Goal: Find specific page/section: Find specific page/section

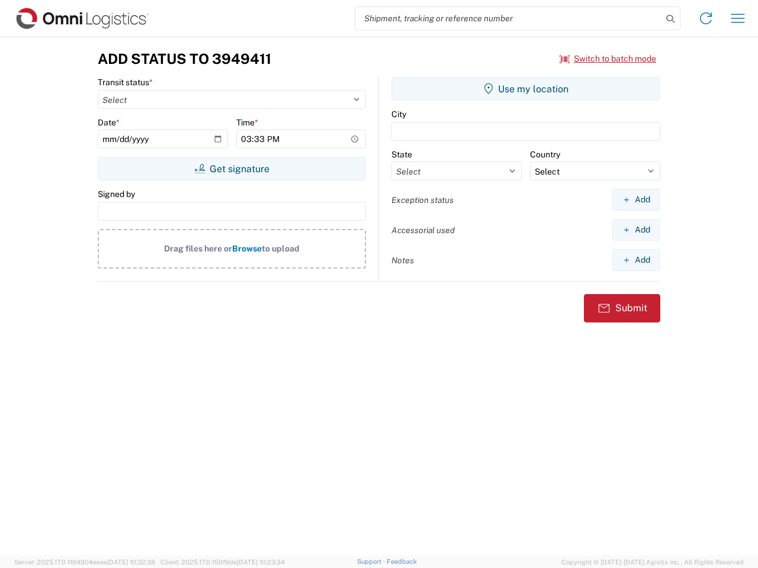
click at [508, 18] on input "search" at bounding box center [508, 18] width 307 height 22
click at [670, 19] on icon at bounding box center [670, 19] width 17 height 17
click at [705, 18] on icon at bounding box center [705, 18] width 19 height 19
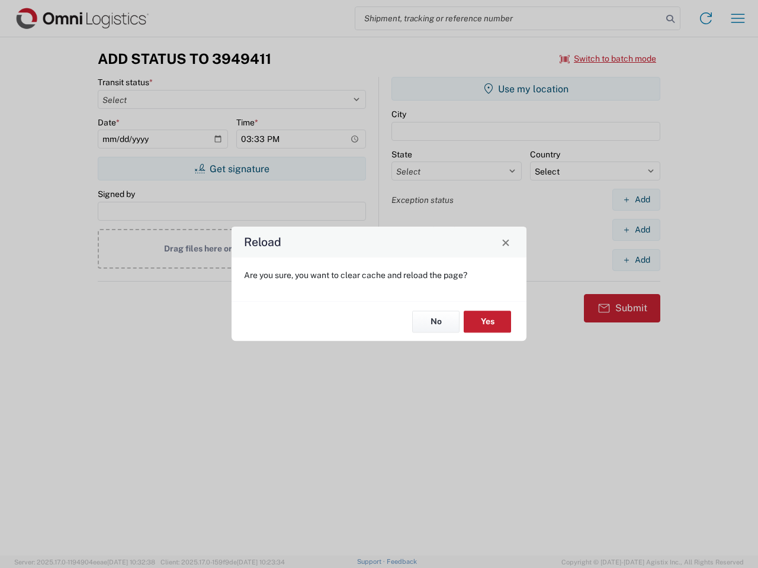
click at [608, 59] on div "Reload Are you sure, you want to clear cache and reload the page? No Yes" at bounding box center [379, 284] width 758 height 568
click at [231, 169] on div "Reload Are you sure, you want to clear cache and reload the page? No Yes" at bounding box center [379, 284] width 758 height 568
click at [526, 89] on div "Reload Are you sure, you want to clear cache and reload the page? No Yes" at bounding box center [379, 284] width 758 height 568
click at [636, 199] on div "Reload Are you sure, you want to clear cache and reload the page? No Yes" at bounding box center [379, 284] width 758 height 568
click at [636, 230] on div "Reload Are you sure, you want to clear cache and reload the page? No Yes" at bounding box center [379, 284] width 758 height 568
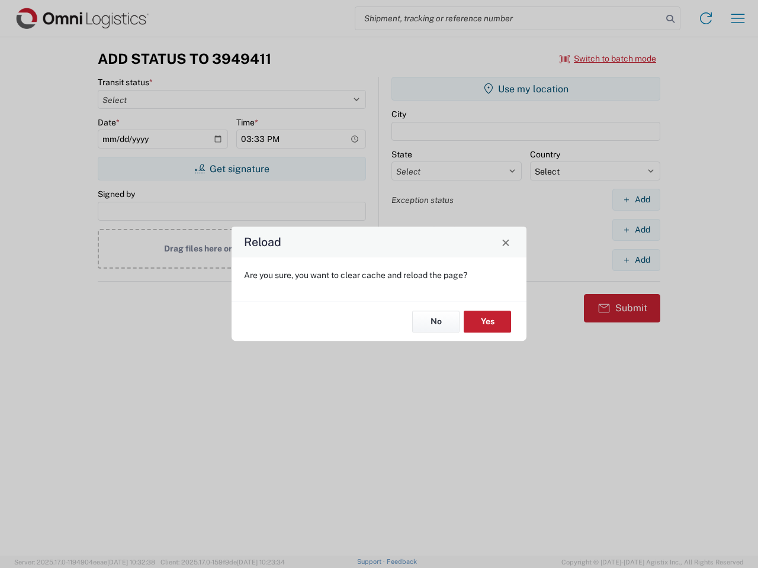
click at [636, 260] on div "Reload Are you sure, you want to clear cache and reload the page? No Yes" at bounding box center [379, 284] width 758 height 568
